Goal: Task Accomplishment & Management: Use online tool/utility

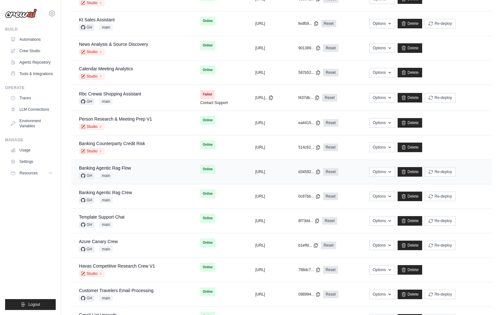
scroll to position [287, 0]
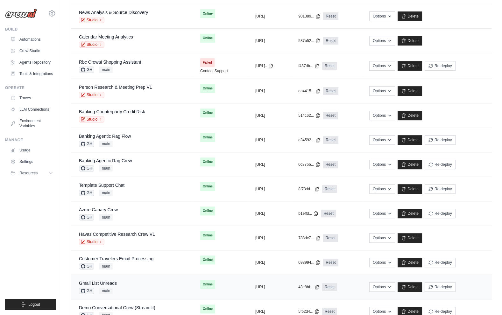
click at [132, 285] on div "Gmail List Unreads GH main" at bounding box center [132, 287] width 106 height 14
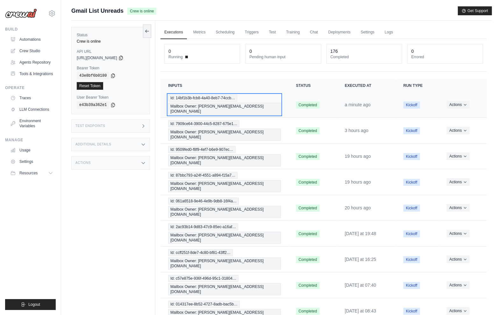
click at [218, 101] on span "Id: 14bf1b3b-fcb8-4a40-8eb7-74ccb…" at bounding box center [202, 98] width 69 height 7
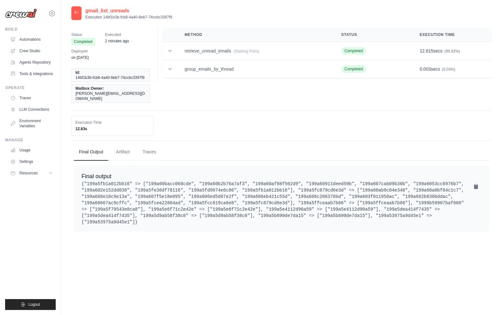
click at [75, 15] on div at bounding box center [76, 13] width 10 height 14
click at [75, 14] on icon at bounding box center [76, 12] width 5 height 5
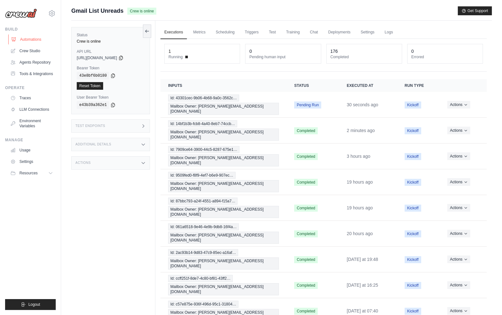
click at [34, 36] on link "Automations" at bounding box center [32, 39] width 48 height 10
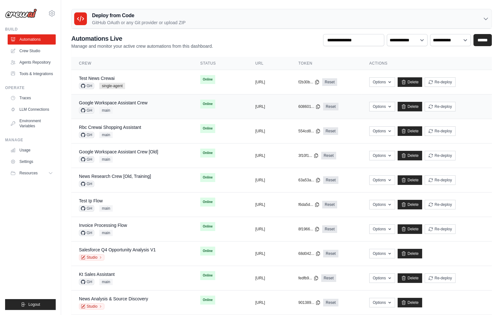
click at [138, 108] on div "GH main" at bounding box center [113, 110] width 68 height 6
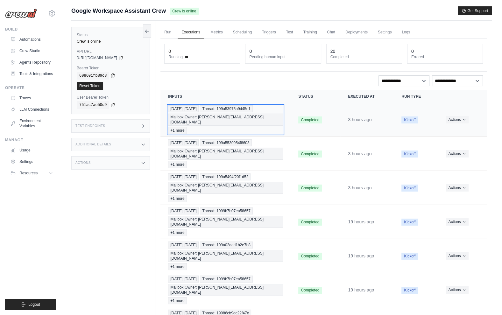
click at [215, 114] on span "Mailbox Owner: mike@crewai.com" at bounding box center [225, 120] width 115 height 12
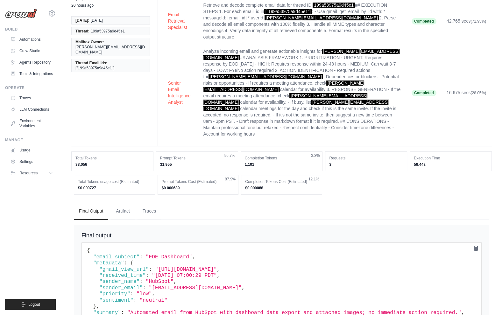
scroll to position [101, 0]
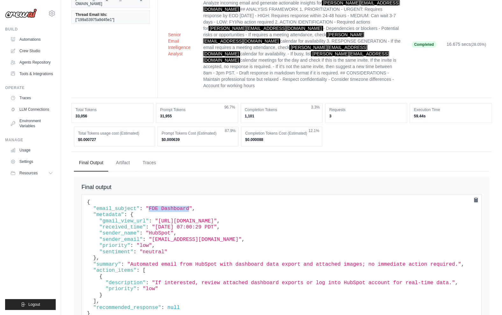
drag, startPoint x: 149, startPoint y: 182, endPoint x: 189, endPoint y: 184, distance: 40.1
click at [189, 206] on span ""FDE Dashboard"" at bounding box center [169, 209] width 46 height 6
copy span "FDE Dashboard"
